Goal: Task Accomplishment & Management: Complete application form

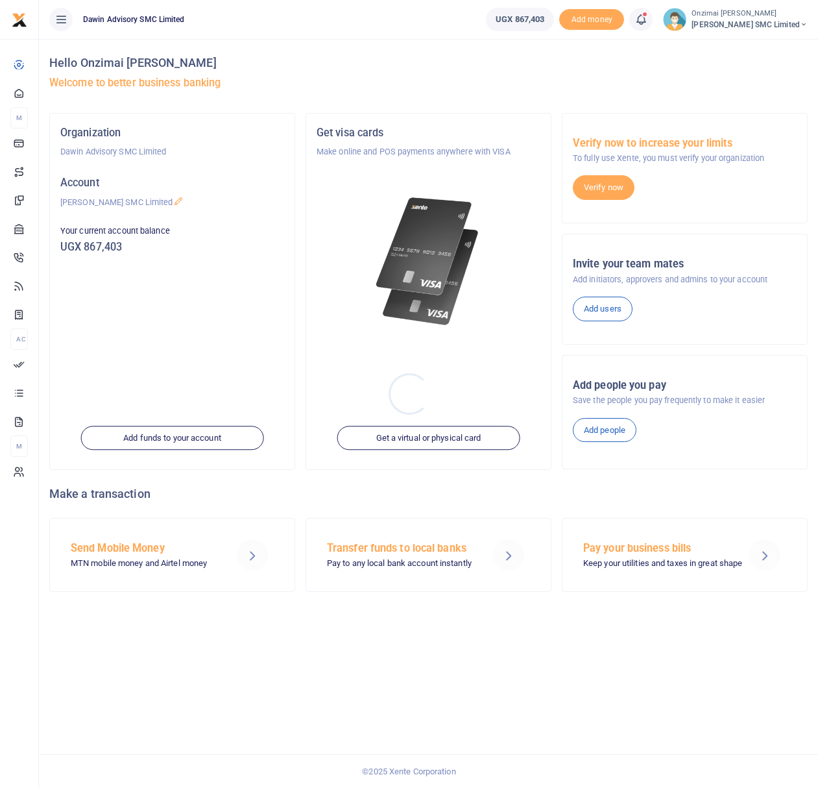
click at [648, 21] on div at bounding box center [409, 394] width 818 height 788
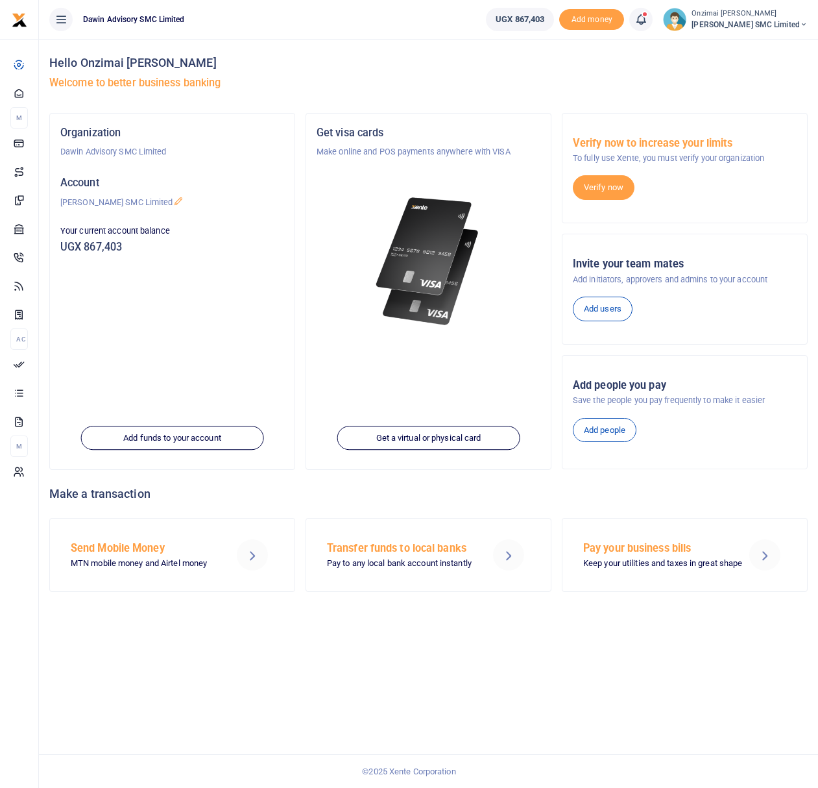
click at [646, 21] on icon at bounding box center [641, 19] width 13 height 14
click at [565, 92] on div "Transactions to act upon You have 9 awaiting for your to act on" at bounding box center [570, 91] width 144 height 23
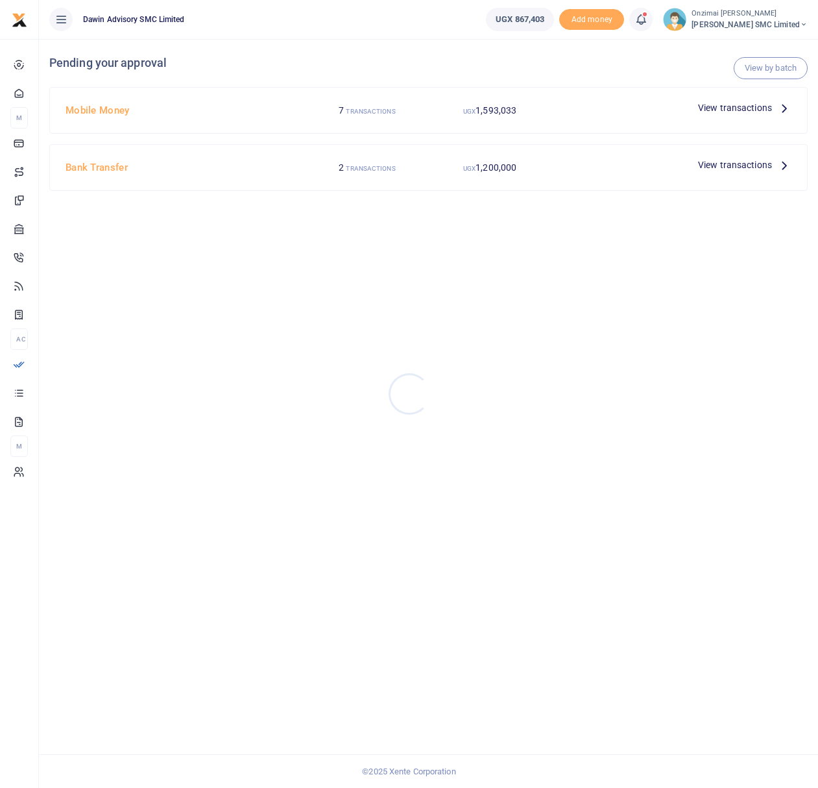
click at [711, 109] on div at bounding box center [409, 394] width 818 height 788
click at [711, 109] on span "View transactions" at bounding box center [735, 108] width 74 height 14
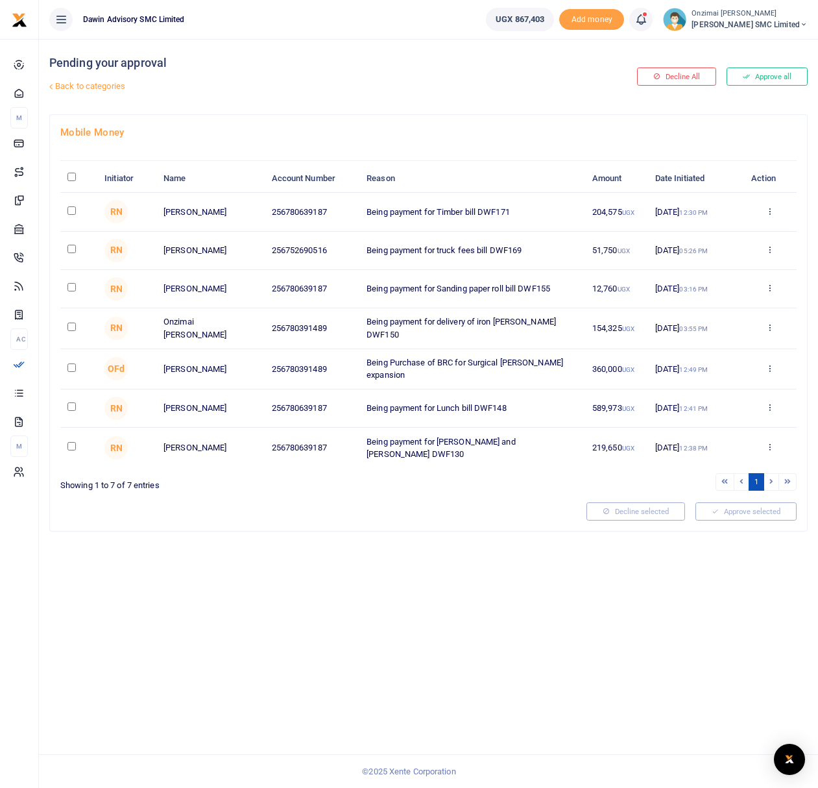
click at [71, 407] on input "checkbox" at bounding box center [72, 406] width 8 height 8
checkbox input "true"
click at [703, 510] on icon at bounding box center [706, 511] width 7 height 9
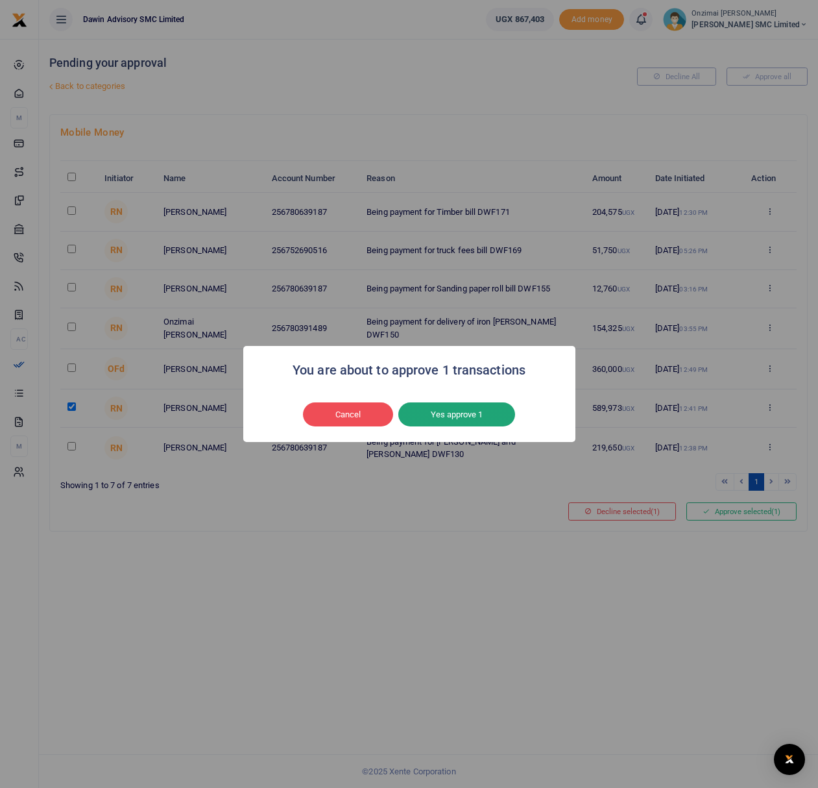
click at [492, 420] on button "Yes approve 1" at bounding box center [457, 414] width 117 height 25
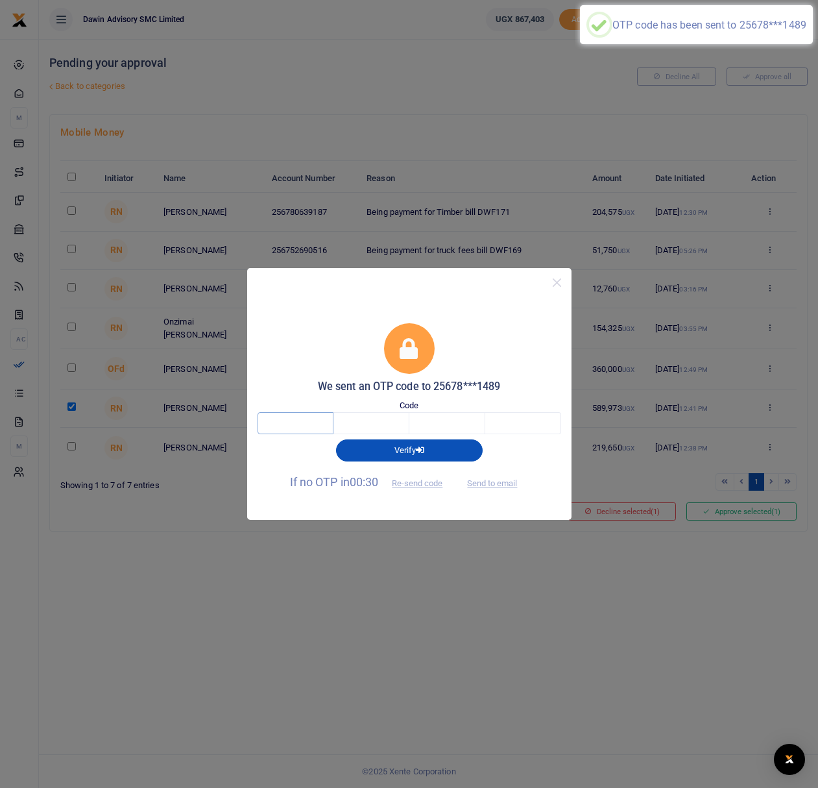
click at [325, 422] on input "text" at bounding box center [296, 423] width 76 height 22
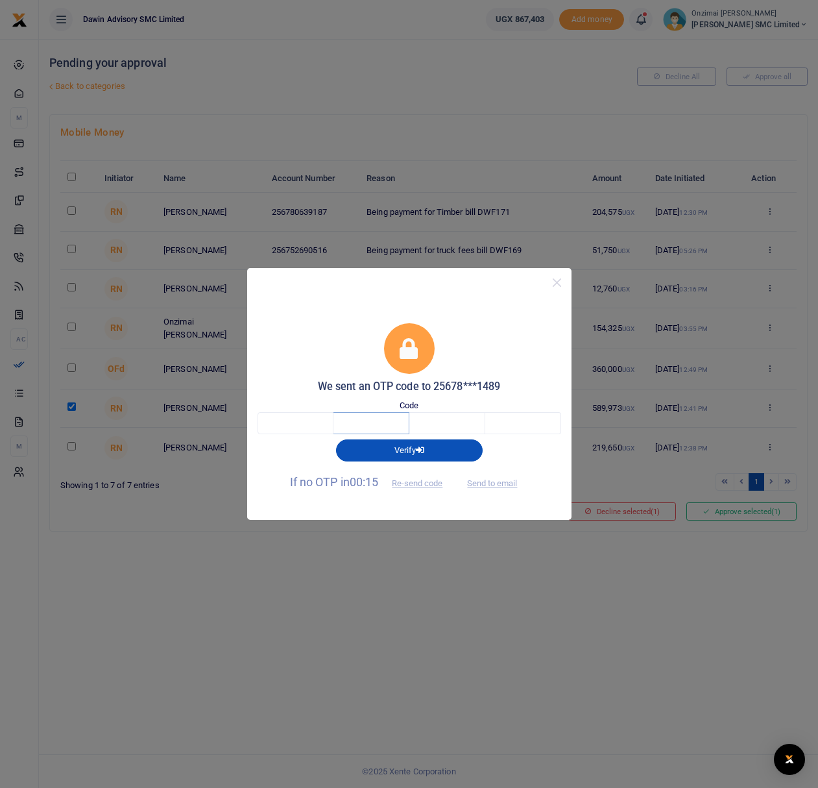
click at [359, 421] on input "text" at bounding box center [372, 423] width 76 height 22
click at [303, 424] on input "text" at bounding box center [296, 423] width 76 height 22
type input "6"
type input "0"
type input "6"
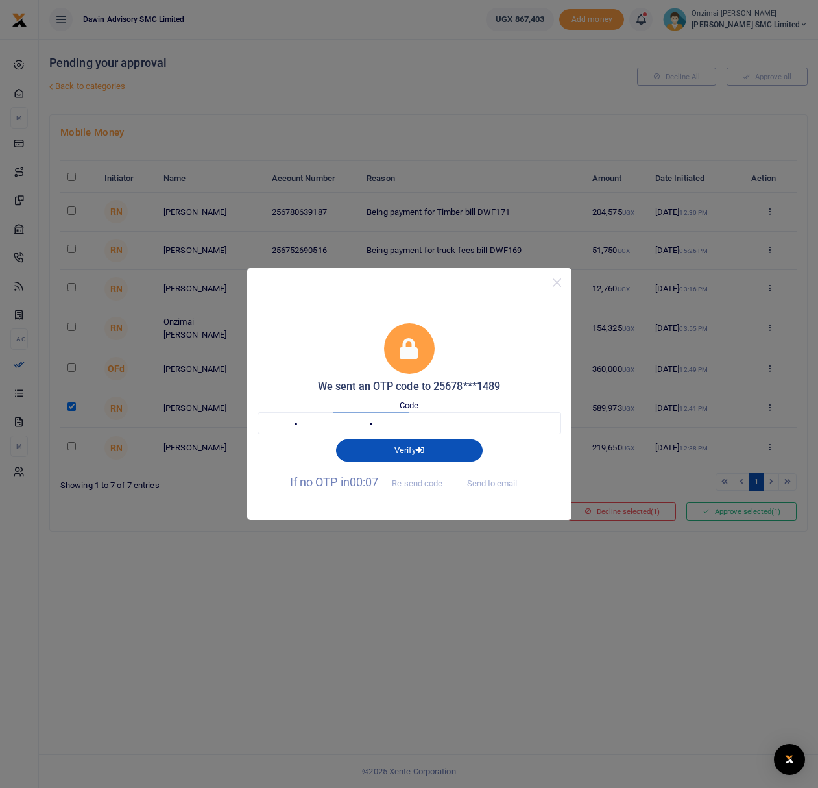
type input "1"
type input "0"
type input "2"
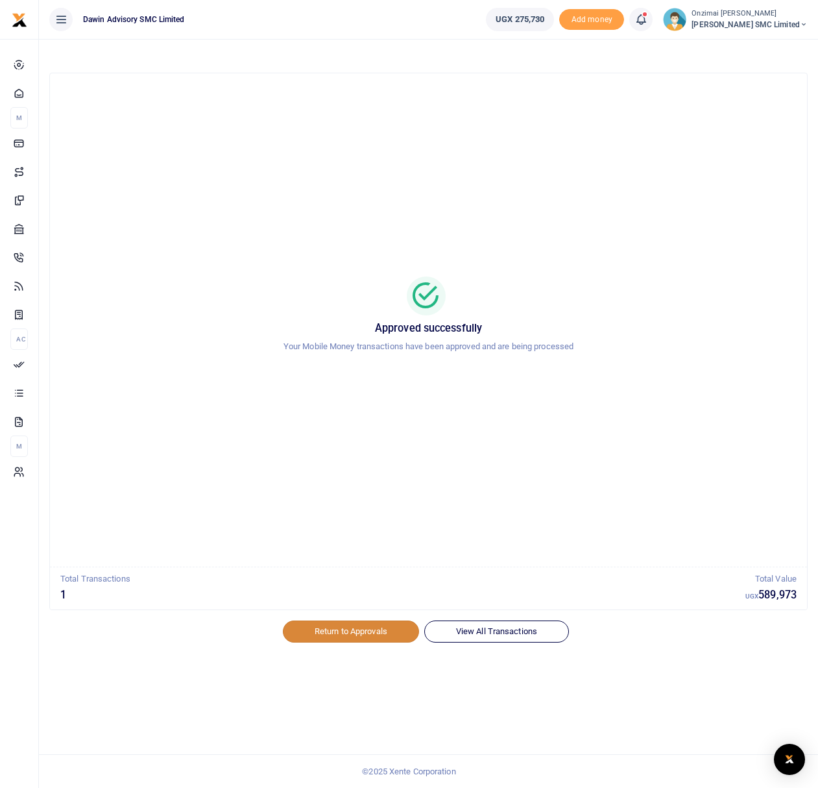
click at [399, 629] on link "Return to Approvals" at bounding box center [351, 631] width 136 height 22
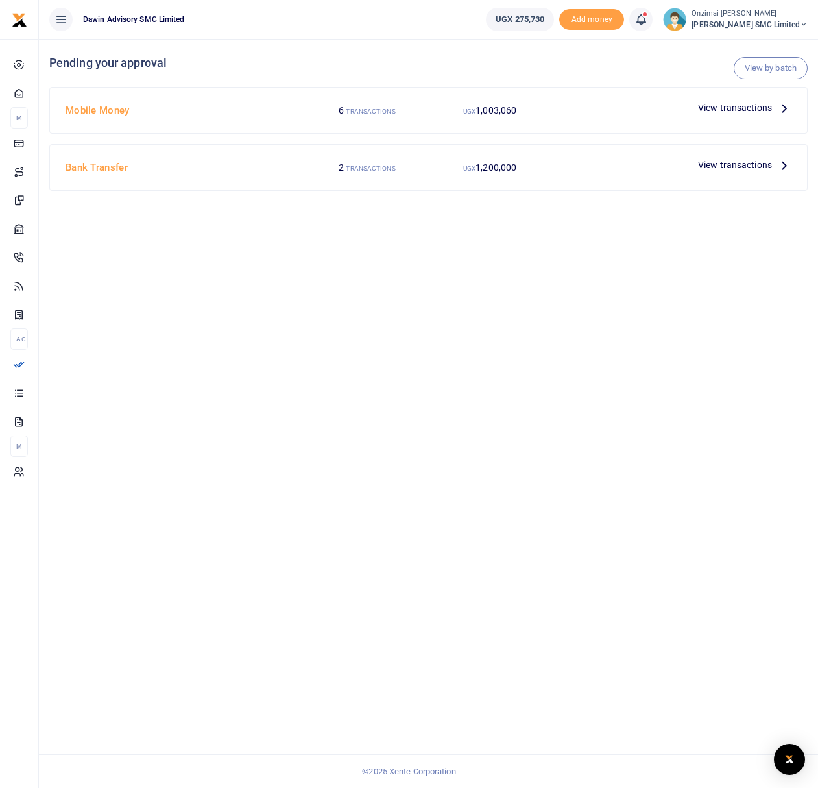
click at [722, 106] on span "View transactions" at bounding box center [735, 108] width 74 height 14
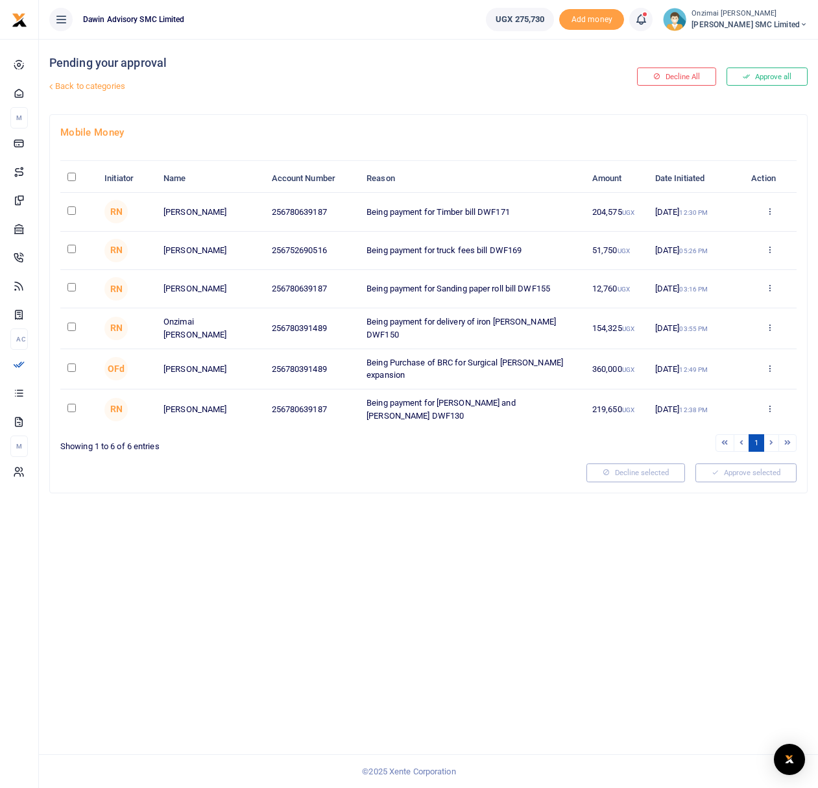
click at [73, 251] on input "checkbox" at bounding box center [72, 249] width 8 height 8
checkbox input "true"
click at [726, 468] on button "Approve selected (1)" at bounding box center [742, 472] width 110 height 18
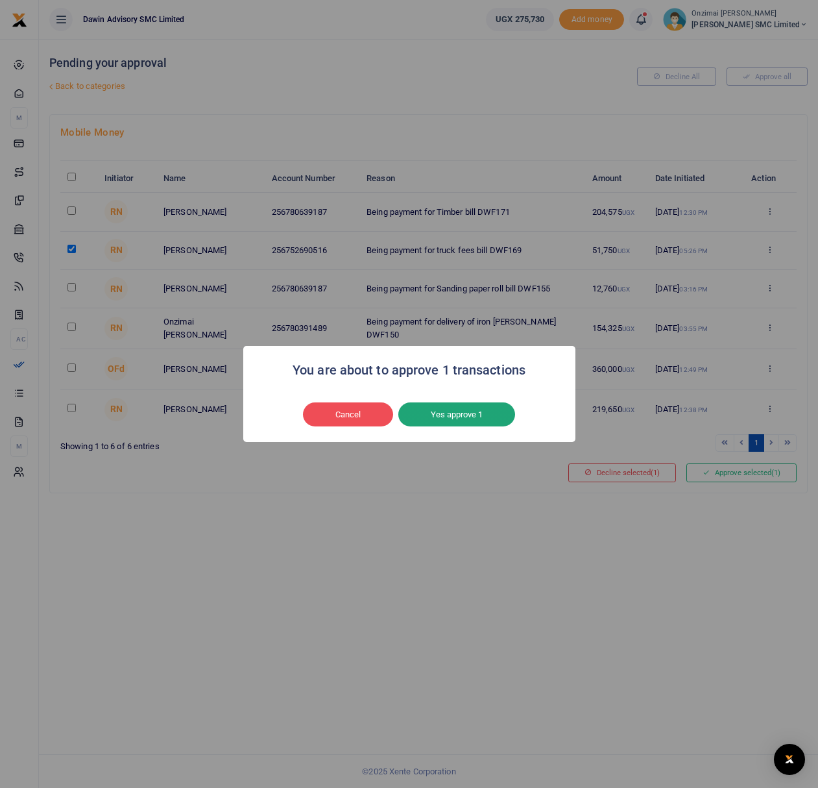
click at [469, 413] on button "Yes approve 1" at bounding box center [457, 414] width 117 height 25
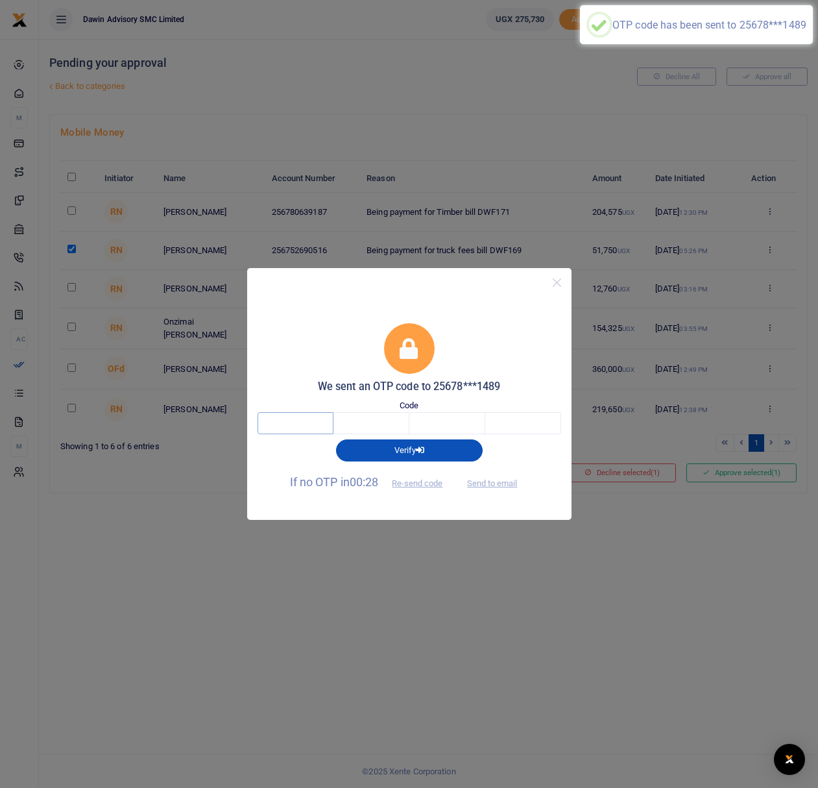
click at [316, 422] on input "text" at bounding box center [296, 423] width 76 height 22
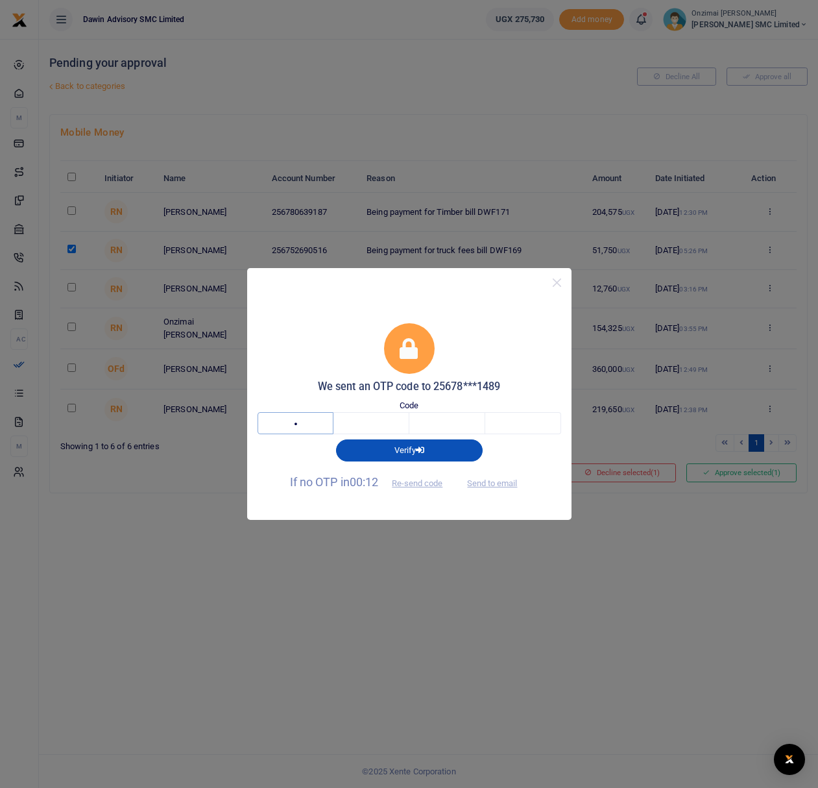
type input "2"
type input "1"
type input "2"
type input "3"
type input "1"
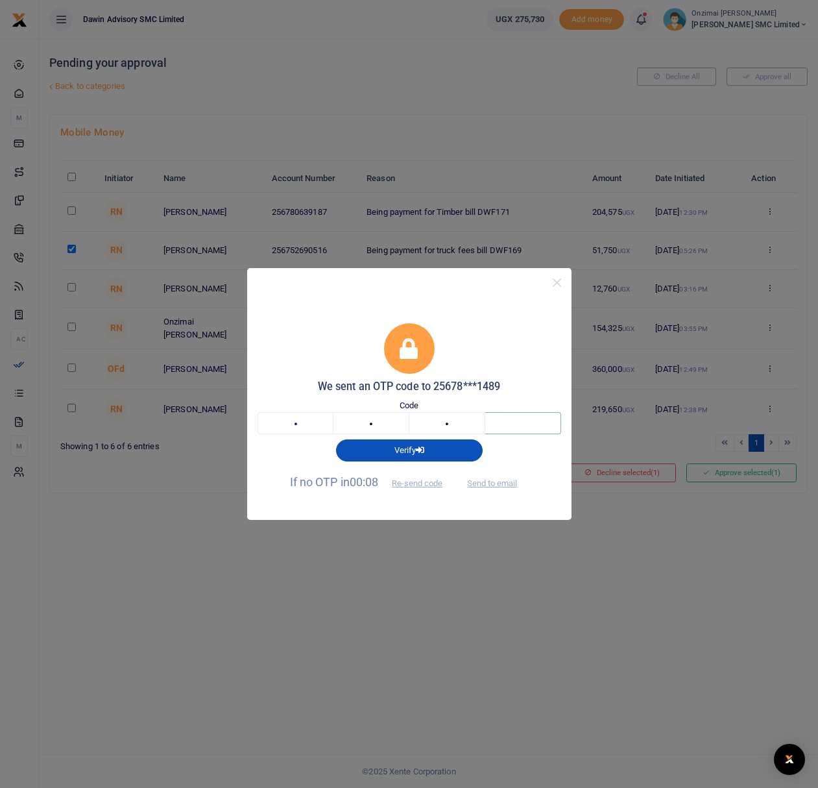
type input "4"
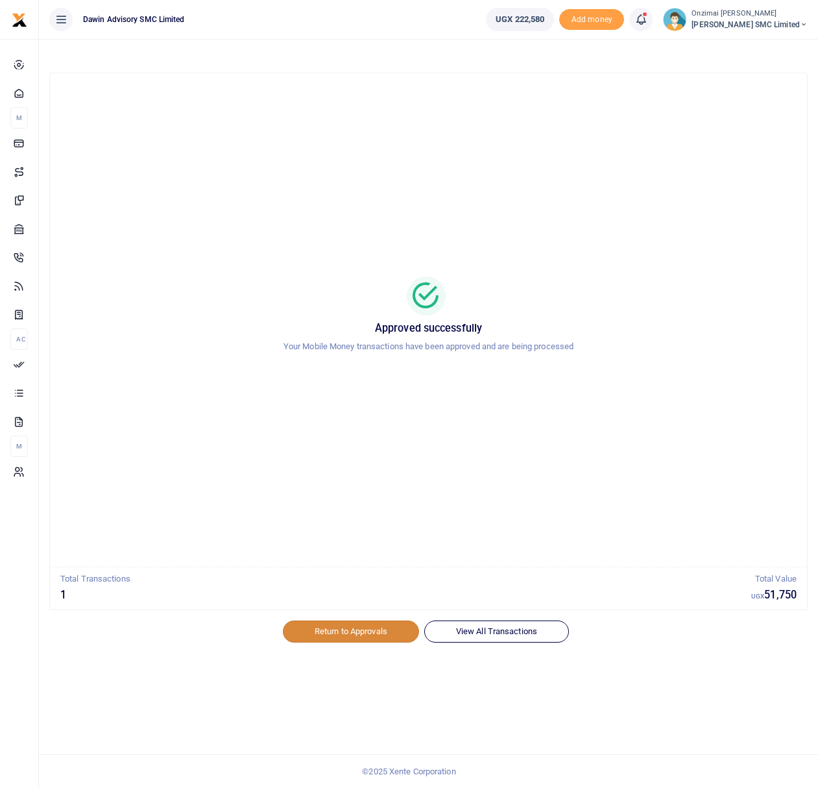
click at [380, 637] on link "Return to Approvals" at bounding box center [351, 631] width 136 height 22
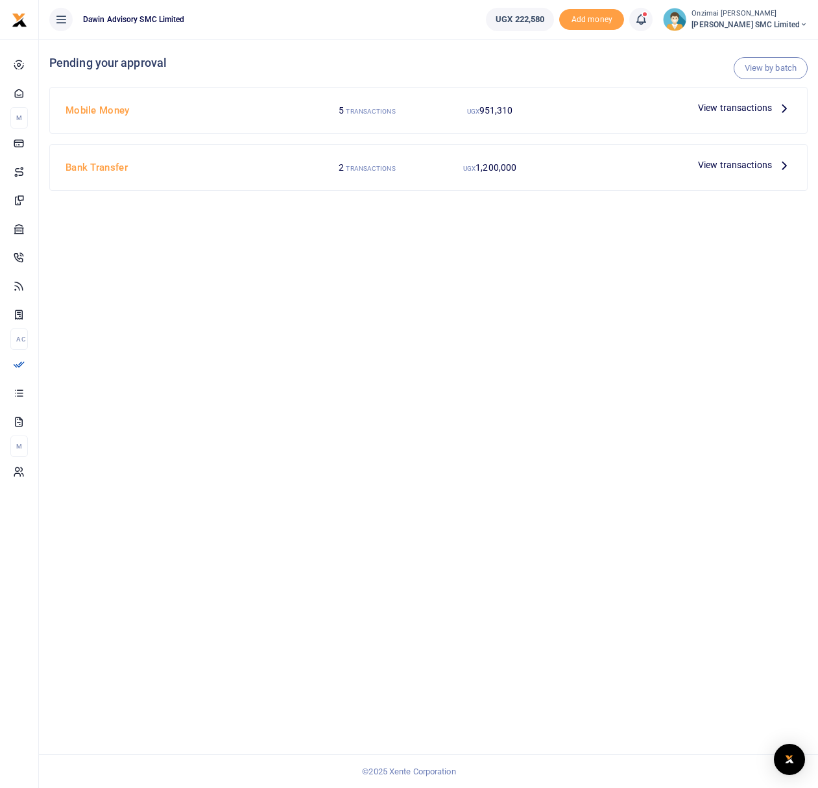
click at [735, 127] on div "Mobile Money 5 TRANSACTIONS UGX 951,310 View transactions" at bounding box center [428, 110] width 757 height 45
click at [735, 115] on span "View transactions" at bounding box center [735, 108] width 74 height 14
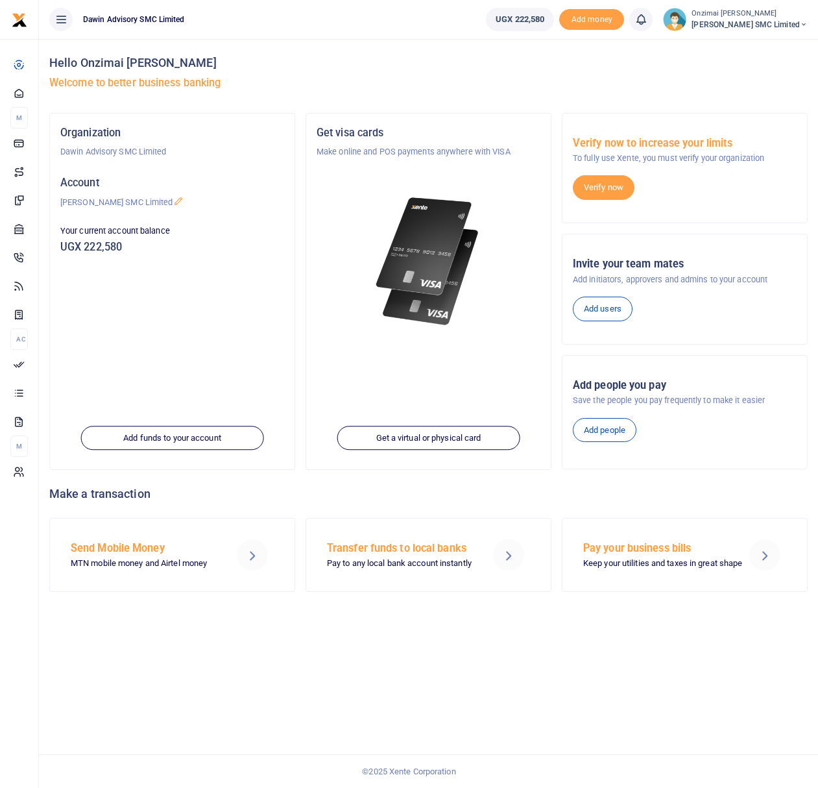
click at [648, 19] on icon at bounding box center [641, 19] width 13 height 14
click at [565, 96] on small "You have 8 awaiting for your to act on" at bounding box center [560, 97] width 125 height 9
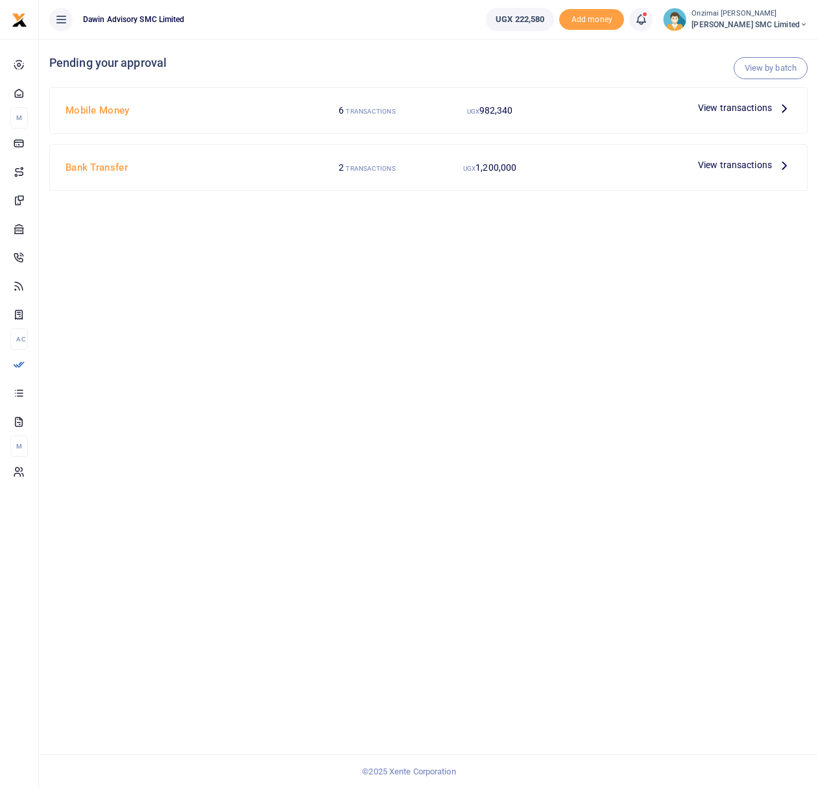
click at [711, 105] on span "View transactions" at bounding box center [735, 108] width 74 height 14
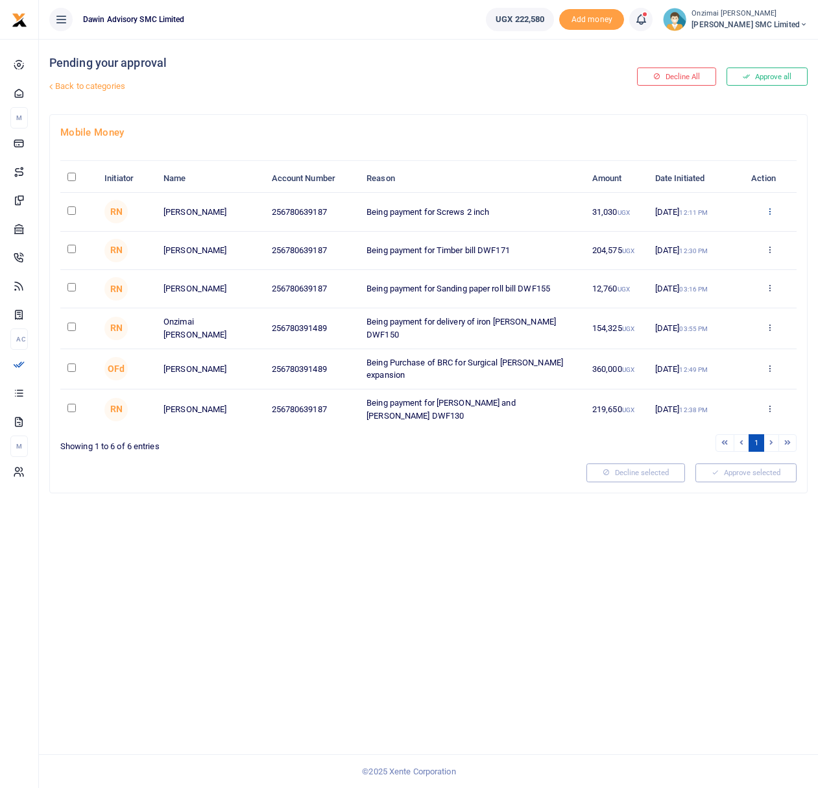
click at [770, 212] on icon at bounding box center [770, 210] width 8 height 9
click at [694, 231] on link "Approve" at bounding box center [722, 232] width 103 height 18
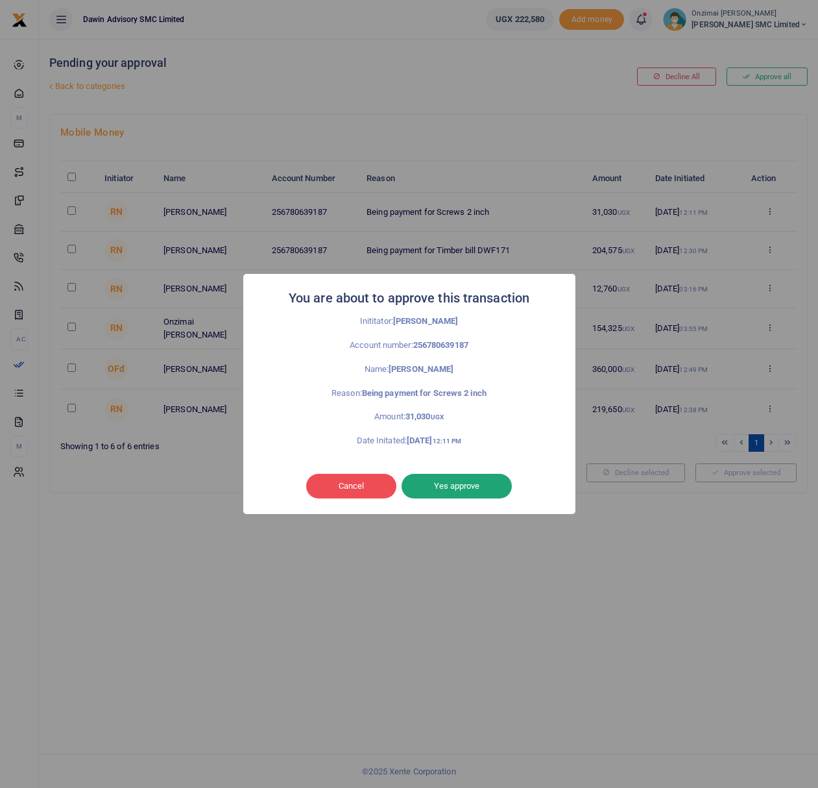
click at [475, 485] on button "Yes approve" at bounding box center [457, 486] width 110 height 25
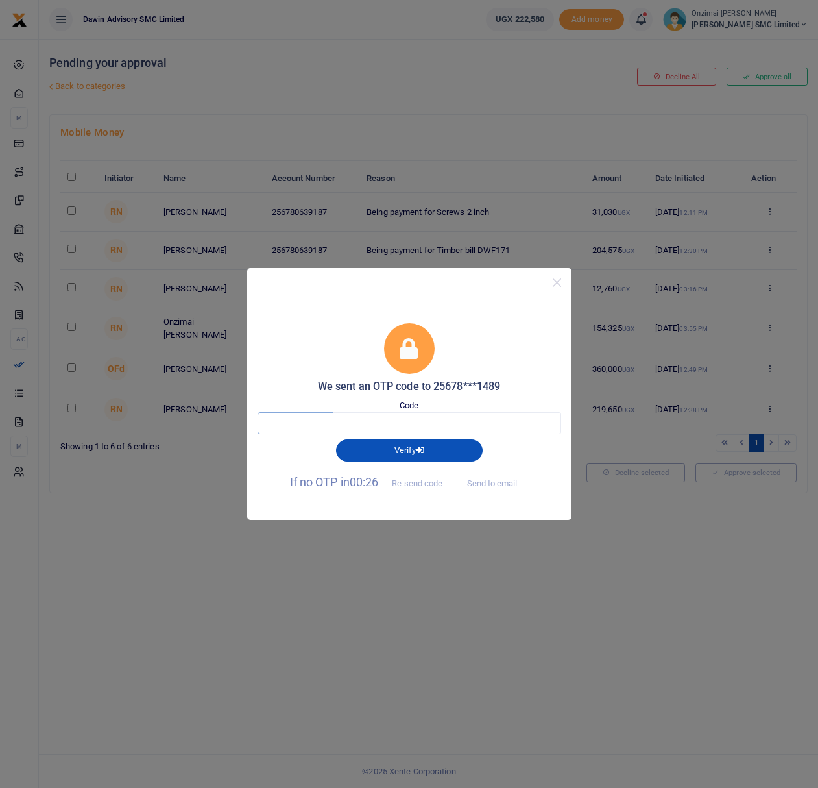
click at [321, 432] on input "text" at bounding box center [296, 423] width 76 height 22
type input "4"
type input "7"
type input "9"
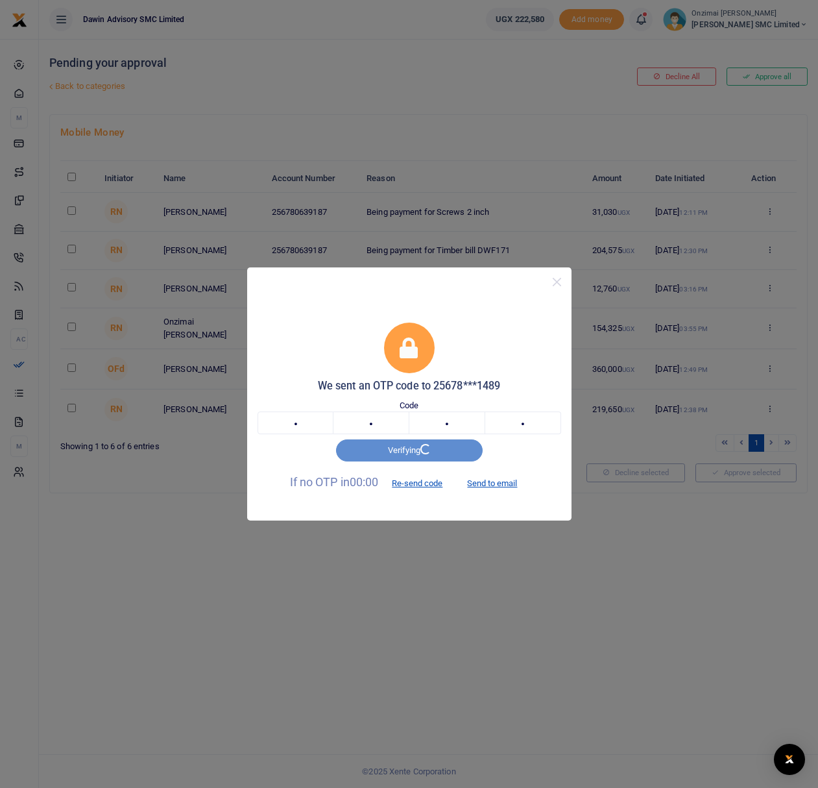
click at [77, 214] on div "We sent an OTP code to 25678***1489 Code 4 4 7 9 4479 Verifying If no OTP in 00…" at bounding box center [409, 394] width 818 height 788
click at [559, 278] on button "Close" at bounding box center [557, 282] width 19 height 19
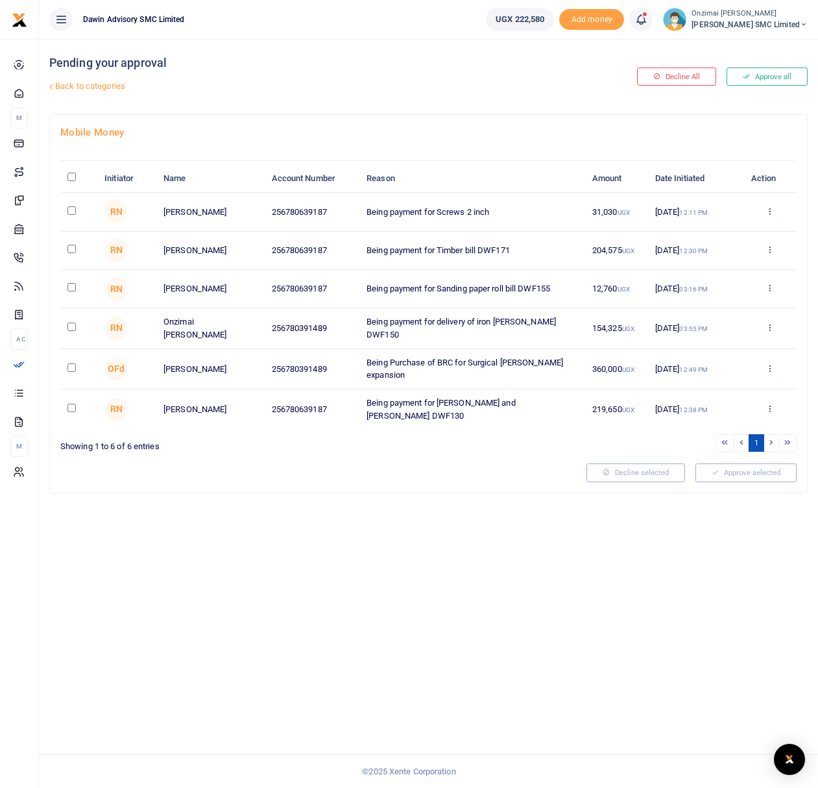
click at [68, 208] on input "checkbox" at bounding box center [72, 210] width 8 height 8
checkbox input "true"
click at [726, 473] on button "Approve selected (1)" at bounding box center [742, 472] width 110 height 18
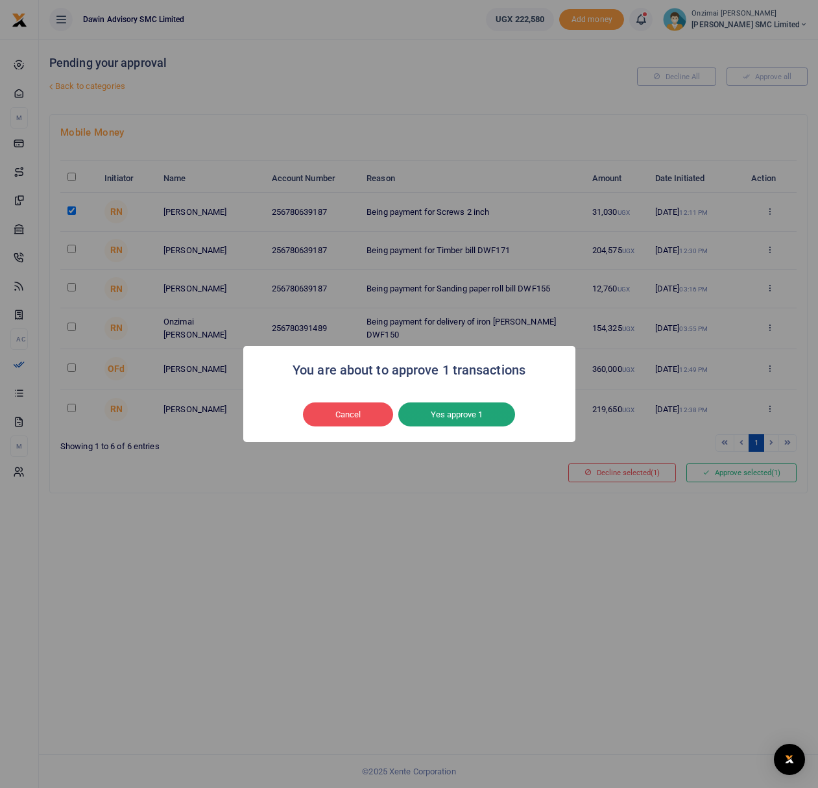
click at [485, 413] on button "Yes approve 1" at bounding box center [457, 414] width 117 height 25
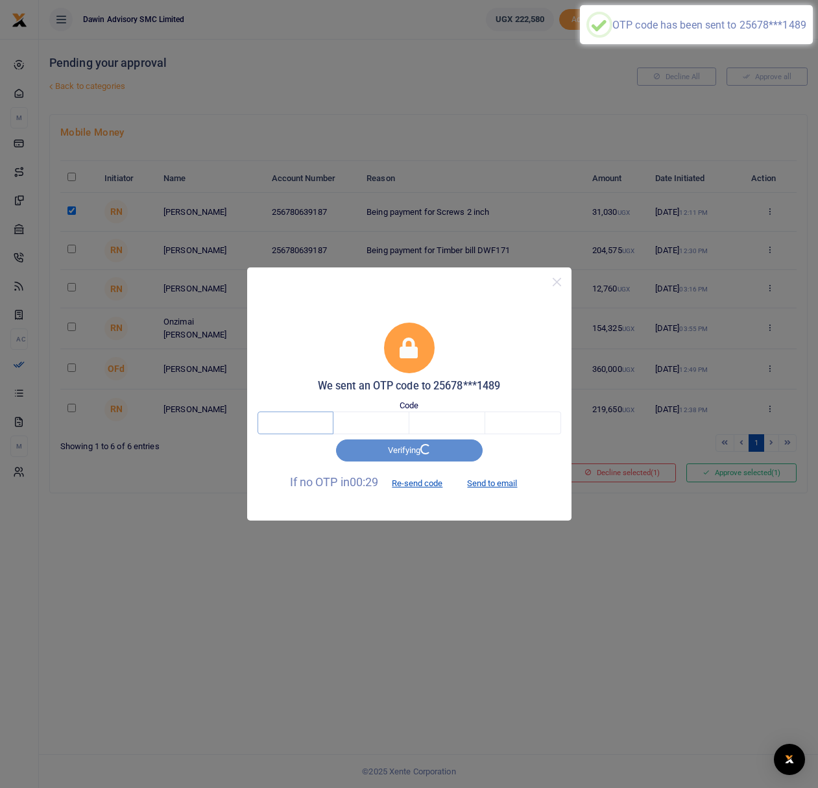
click at [293, 421] on input "text" at bounding box center [296, 423] width 76 height 22
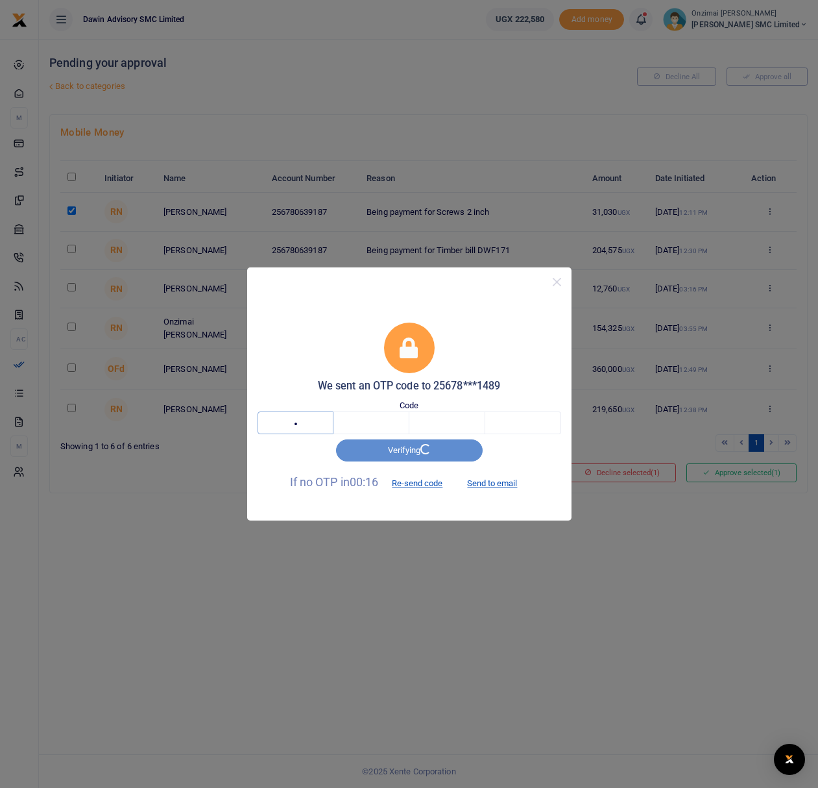
type input "8"
type input "6"
type input "9"
